Goal: Task Accomplishment & Management: Use online tool/utility

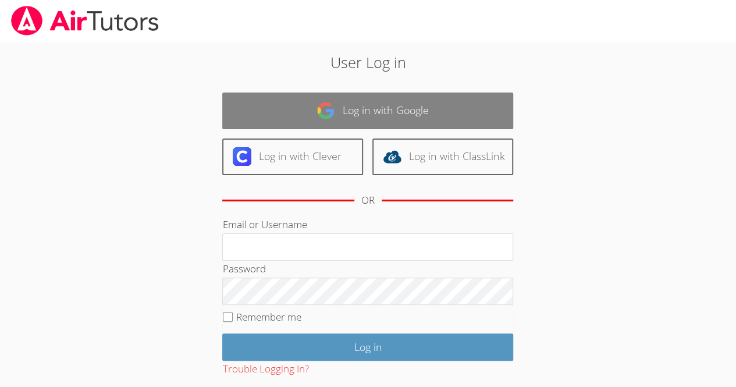
click at [414, 122] on link "Log in with Google" at bounding box center [367, 111] width 291 height 37
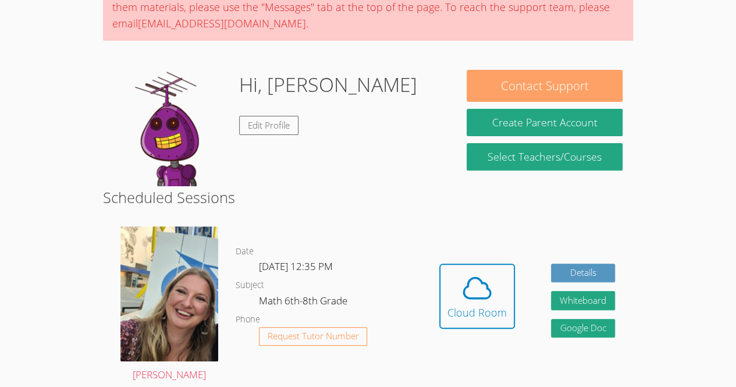
scroll to position [120, 0]
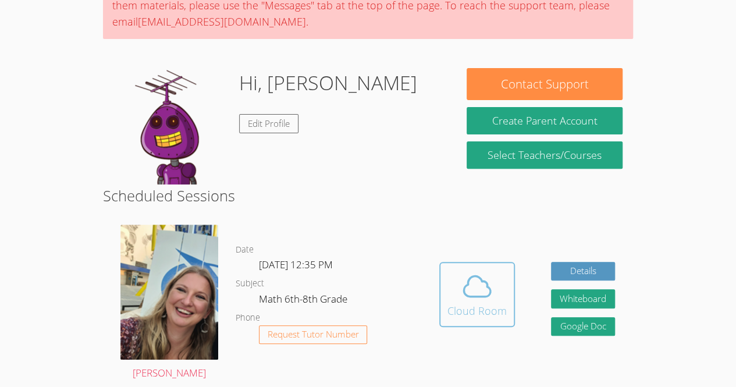
click at [463, 270] on icon at bounding box center [477, 286] width 33 height 33
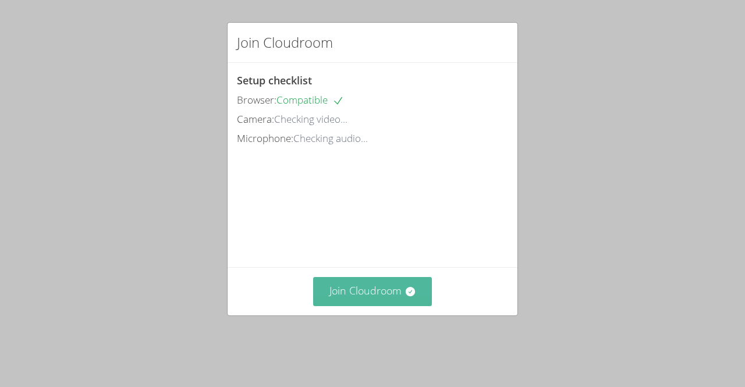
click at [382, 306] on button "Join Cloudroom" at bounding box center [372, 291] width 119 height 29
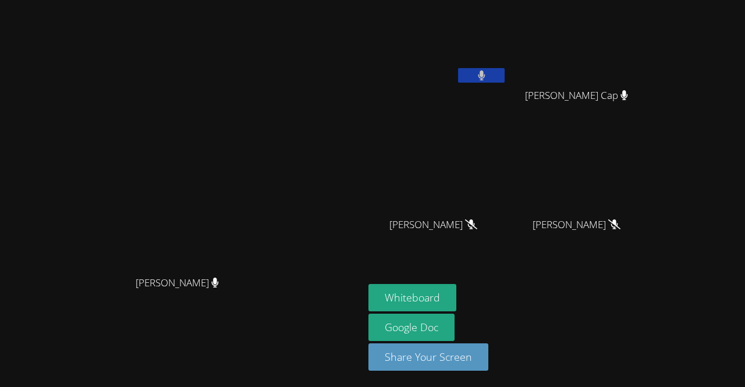
click at [505, 81] on button at bounding box center [481, 75] width 47 height 15
click at [456, 306] on button "Whiteboard" at bounding box center [412, 297] width 88 height 27
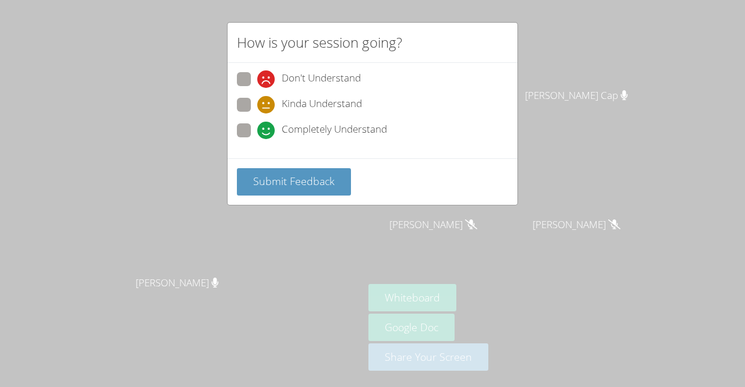
click at [257, 139] on span at bounding box center [257, 139] width 0 height 0
click at [257, 127] on input "Completely Understand" at bounding box center [262, 128] width 10 height 10
radio input "true"
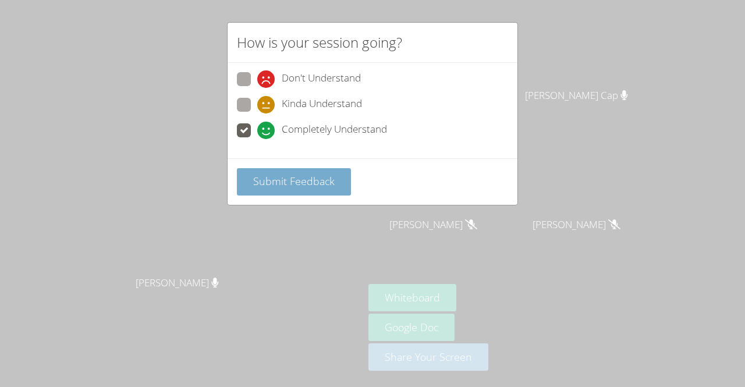
click at [298, 186] on span "Submit Feedback" at bounding box center [293, 181] width 81 height 14
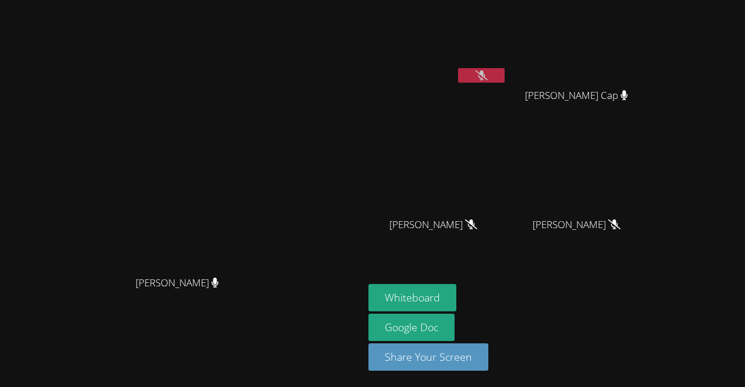
click at [488, 79] on icon at bounding box center [481, 75] width 12 height 10
